Goal: Information Seeking & Learning: Check status

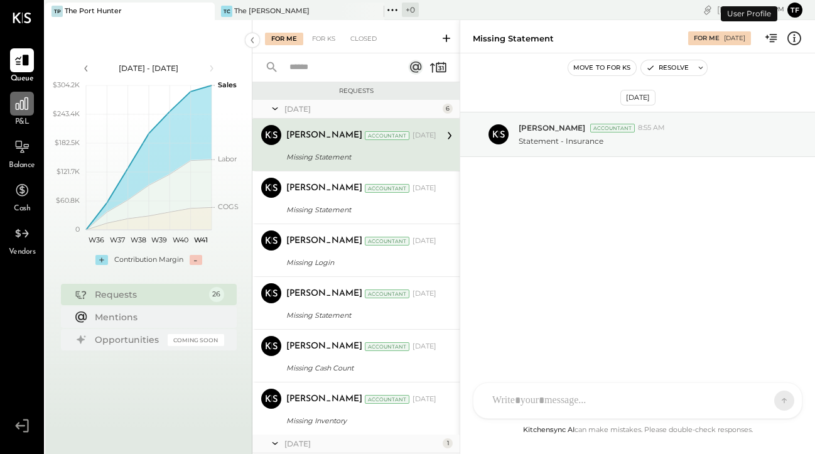
click at [26, 114] on div at bounding box center [22, 104] width 24 height 24
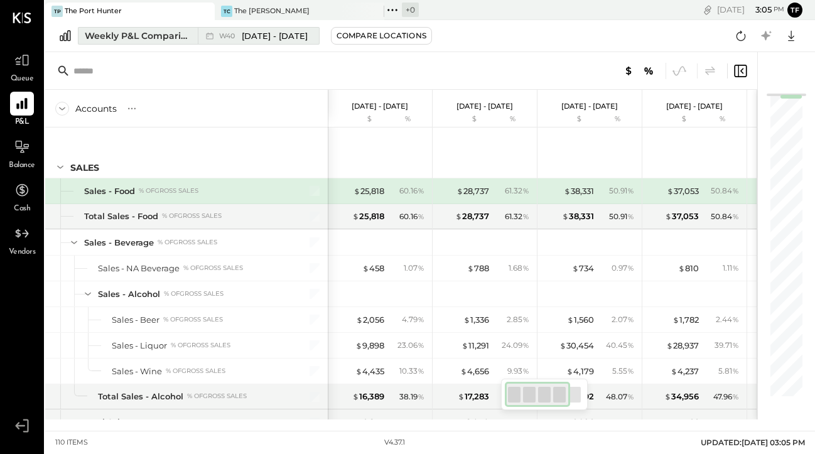
click at [136, 33] on div "Weekly P&L Comparison" at bounding box center [138, 36] width 106 height 13
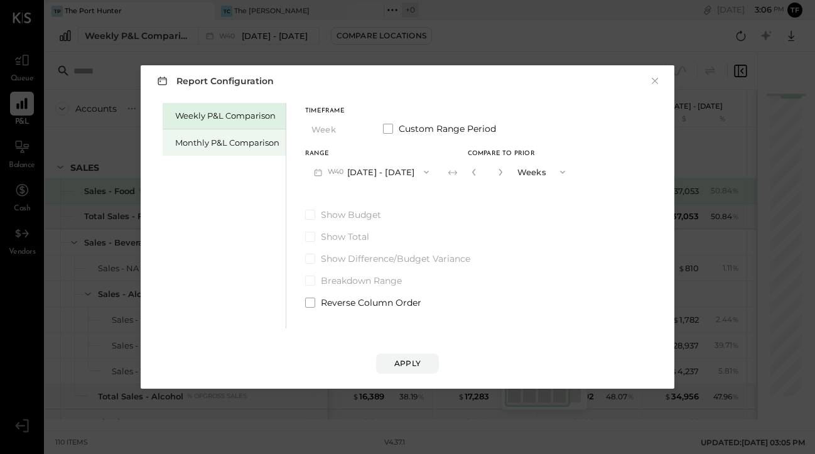
click at [209, 144] on div "Monthly P&L Comparison" at bounding box center [227, 143] width 104 height 12
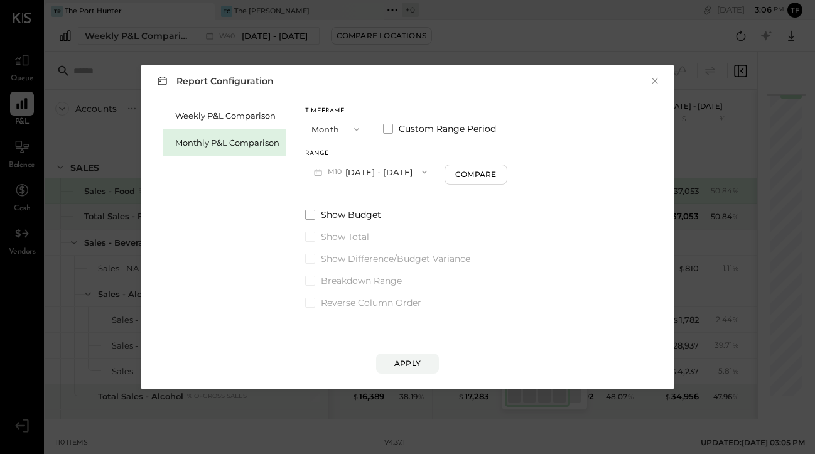
click at [398, 173] on button "M10 [DATE] - [DATE]" at bounding box center [370, 171] width 131 height 23
click at [349, 123] on button "Month" at bounding box center [336, 128] width 63 height 23
click at [349, 195] on div "Year" at bounding box center [337, 196] width 62 height 23
click at [418, 360] on div "Apply" at bounding box center [408, 363] width 26 height 11
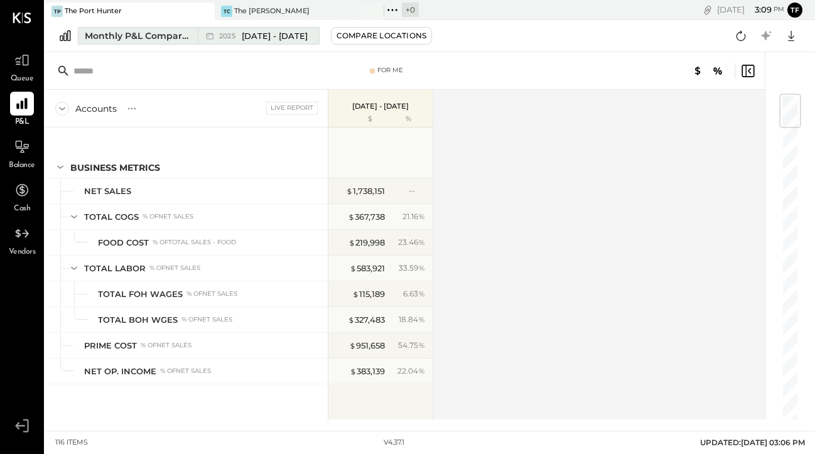
click at [165, 40] on div "Monthly P&L Comparison" at bounding box center [138, 36] width 106 height 13
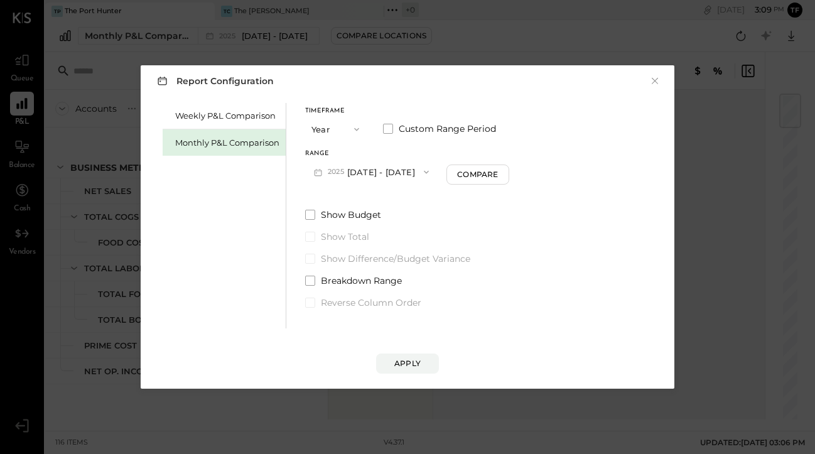
click at [717, 138] on div "Report Configuration × Weekly P&L Comparison Monthly P&L Comparison Timeframe Y…" at bounding box center [407, 227] width 815 height 454
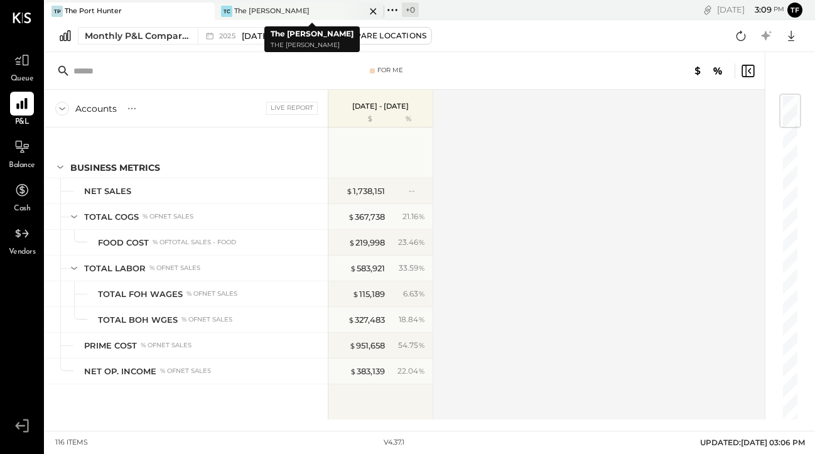
click at [291, 10] on div "TC The [PERSON_NAME]" at bounding box center [290, 11] width 151 height 11
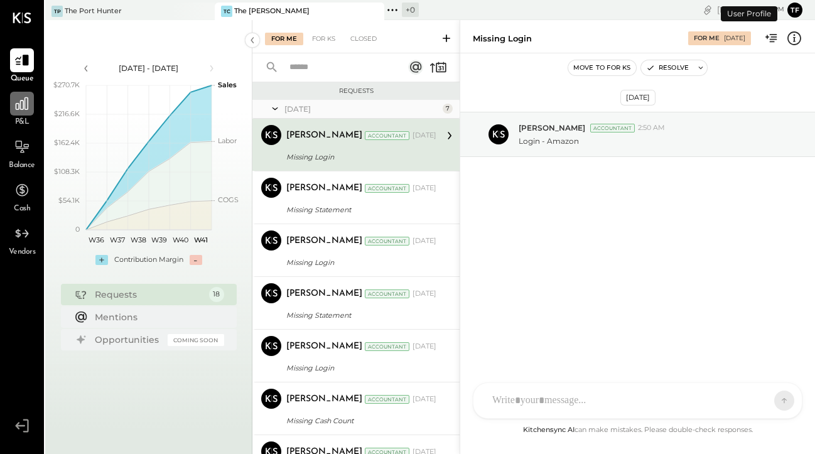
click at [18, 109] on icon at bounding box center [22, 103] width 13 height 13
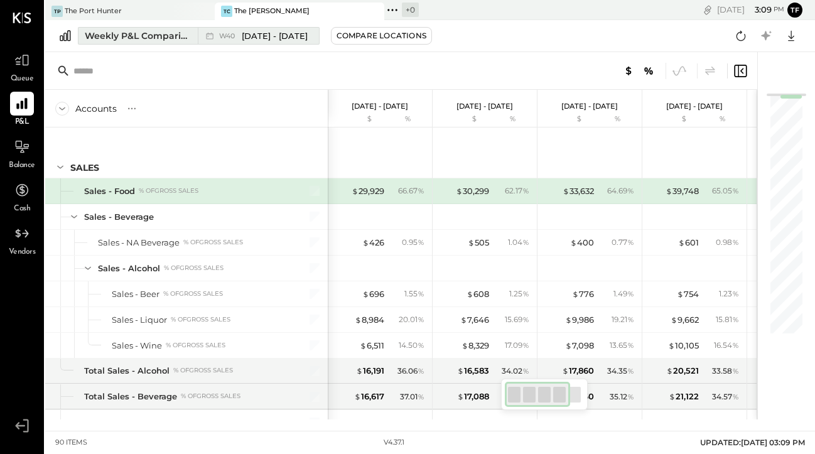
click at [144, 35] on div "Weekly P&L Comparison" at bounding box center [138, 36] width 106 height 13
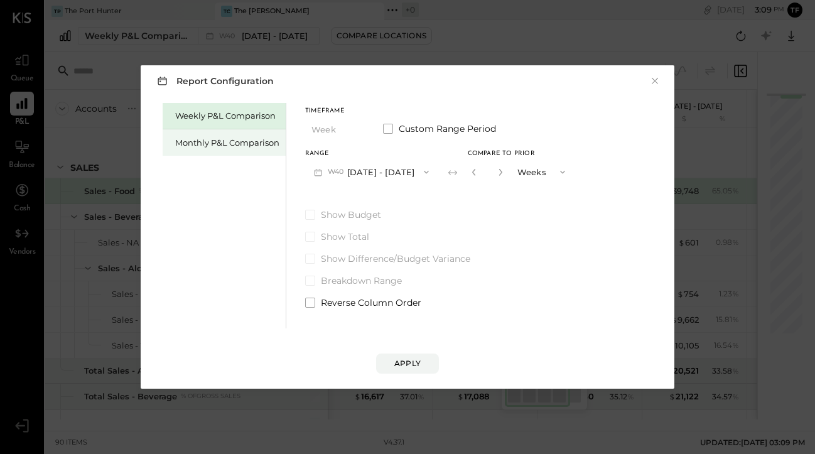
click at [224, 138] on div "Monthly P&L Comparison" at bounding box center [227, 143] width 104 height 12
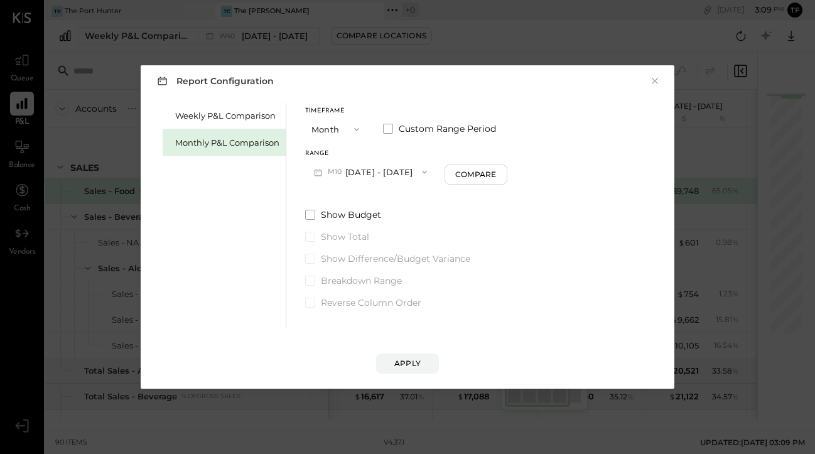
click at [342, 132] on button "Month" at bounding box center [336, 128] width 63 height 23
click at [343, 192] on div "Year" at bounding box center [337, 196] width 62 height 23
click at [408, 363] on div "Apply" at bounding box center [408, 363] width 26 height 11
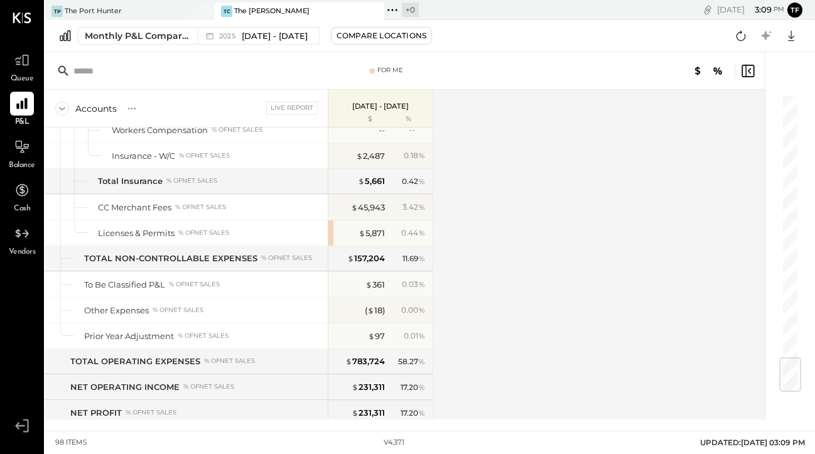
scroll to position [2234, 0]
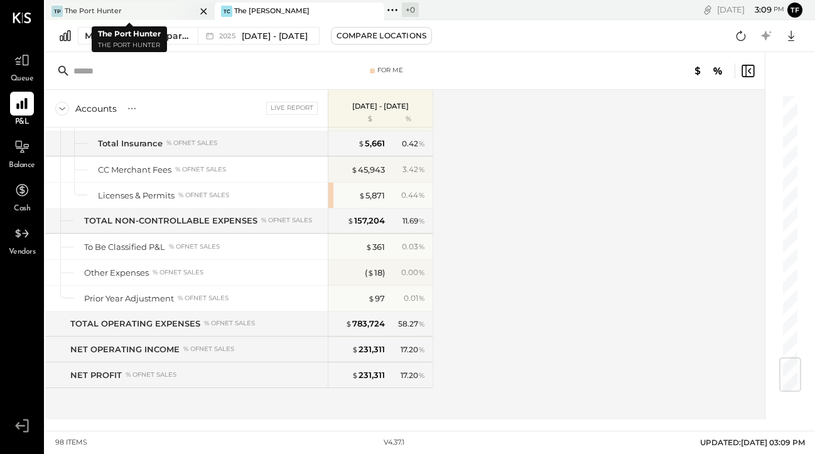
click at [161, 11] on div "TP The Port Hunter" at bounding box center [120, 11] width 151 height 11
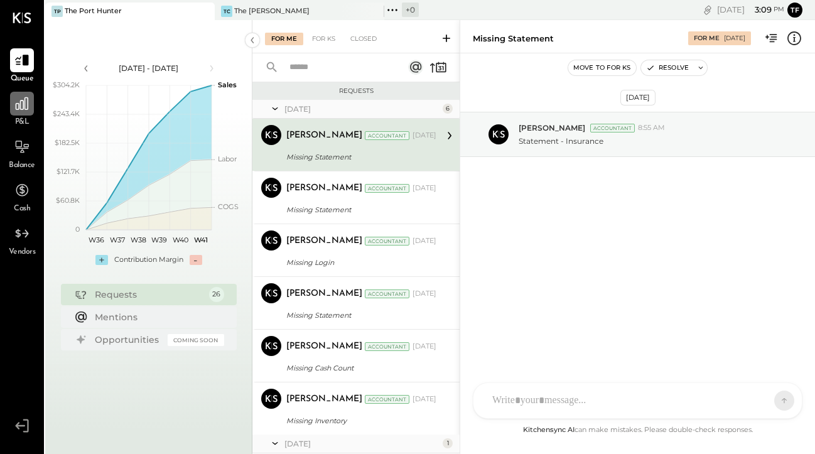
click at [27, 106] on icon at bounding box center [22, 103] width 16 height 16
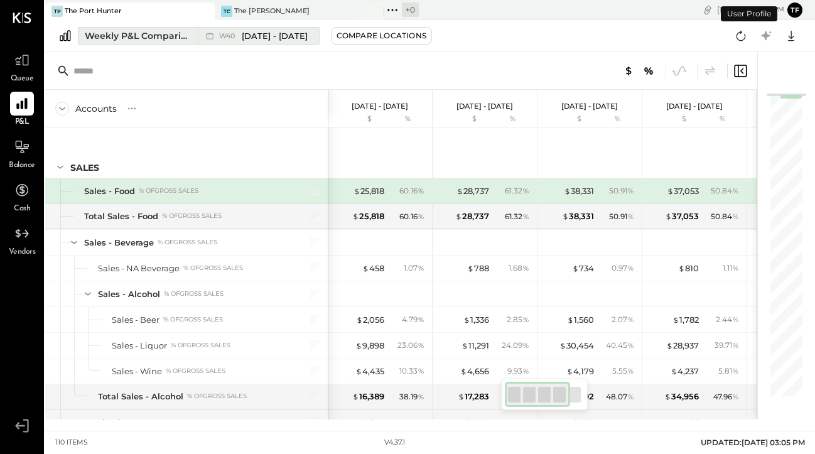
click at [230, 33] on span "W40" at bounding box center [228, 36] width 19 height 7
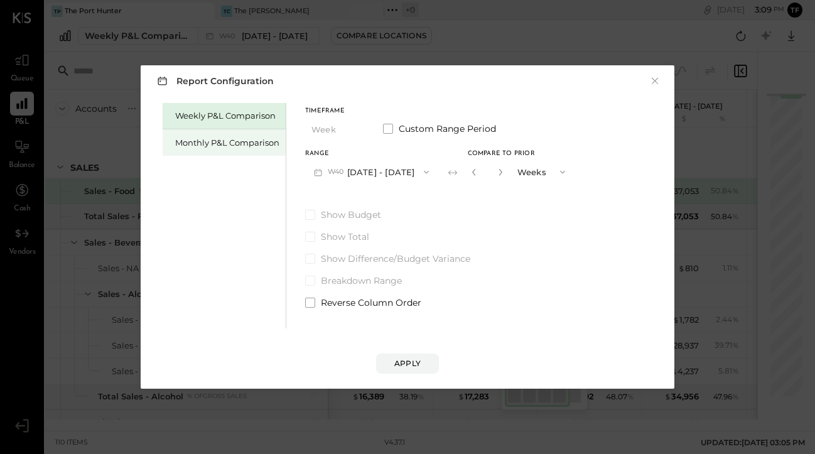
click at [244, 150] on div "Monthly P&L Comparison" at bounding box center [224, 142] width 123 height 26
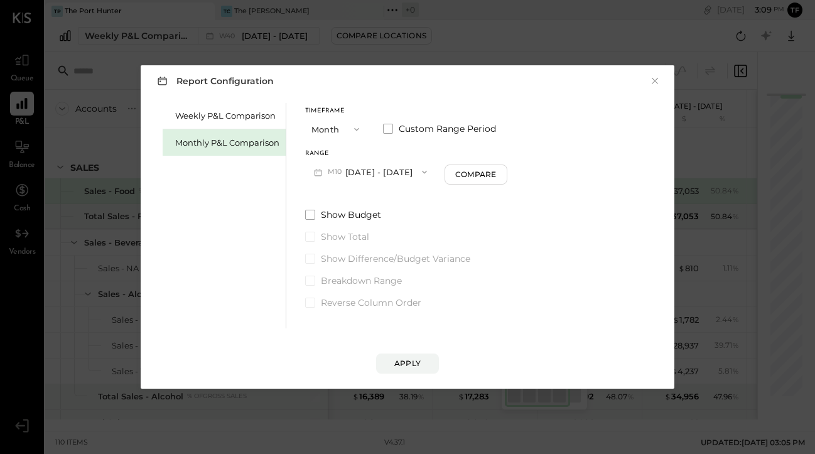
click at [341, 129] on button "Month" at bounding box center [336, 128] width 63 height 23
click at [349, 197] on div "Year" at bounding box center [337, 196] width 62 height 23
click at [420, 354] on button "Apply" at bounding box center [407, 364] width 63 height 20
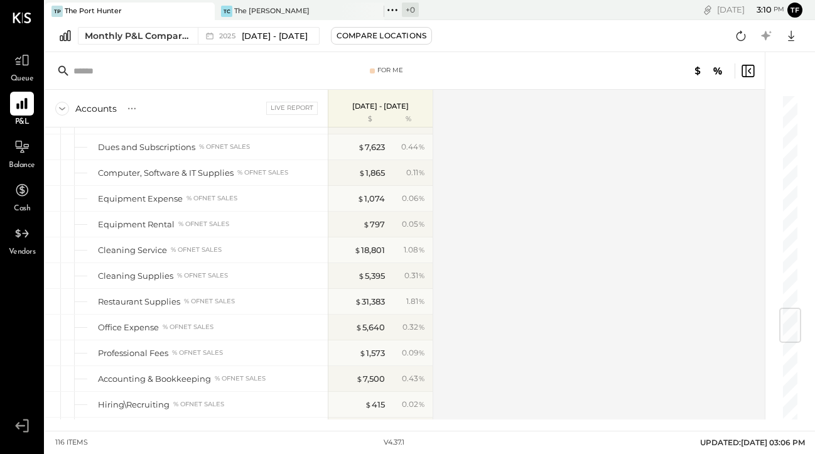
scroll to position [2697, 0]
